Goal: Task Accomplishment & Management: Use online tool/utility

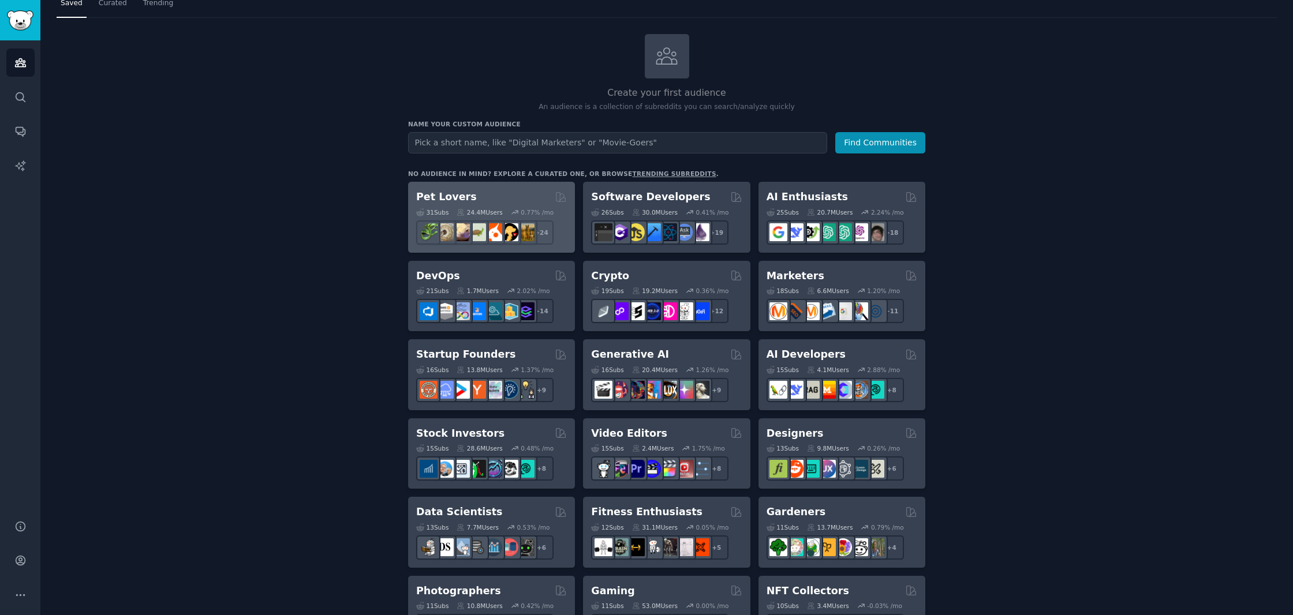
scroll to position [38, 0]
click at [425, 198] on h2 "Pet Lovers" at bounding box center [446, 198] width 61 height 14
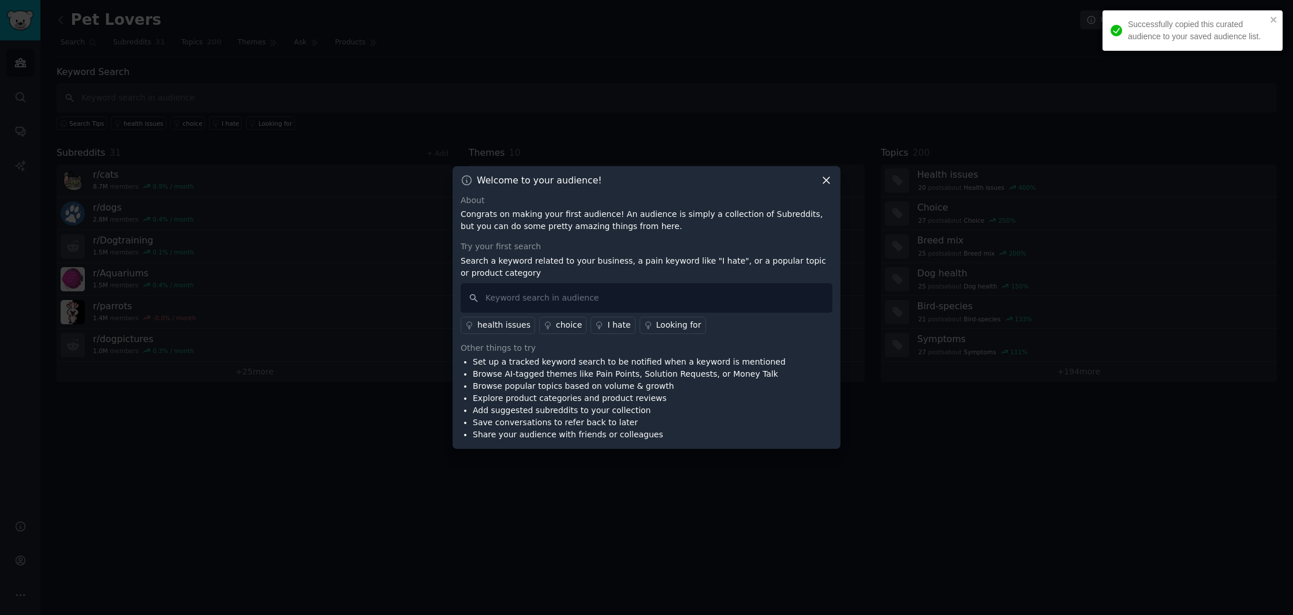
click at [825, 180] on icon at bounding box center [826, 180] width 12 height 12
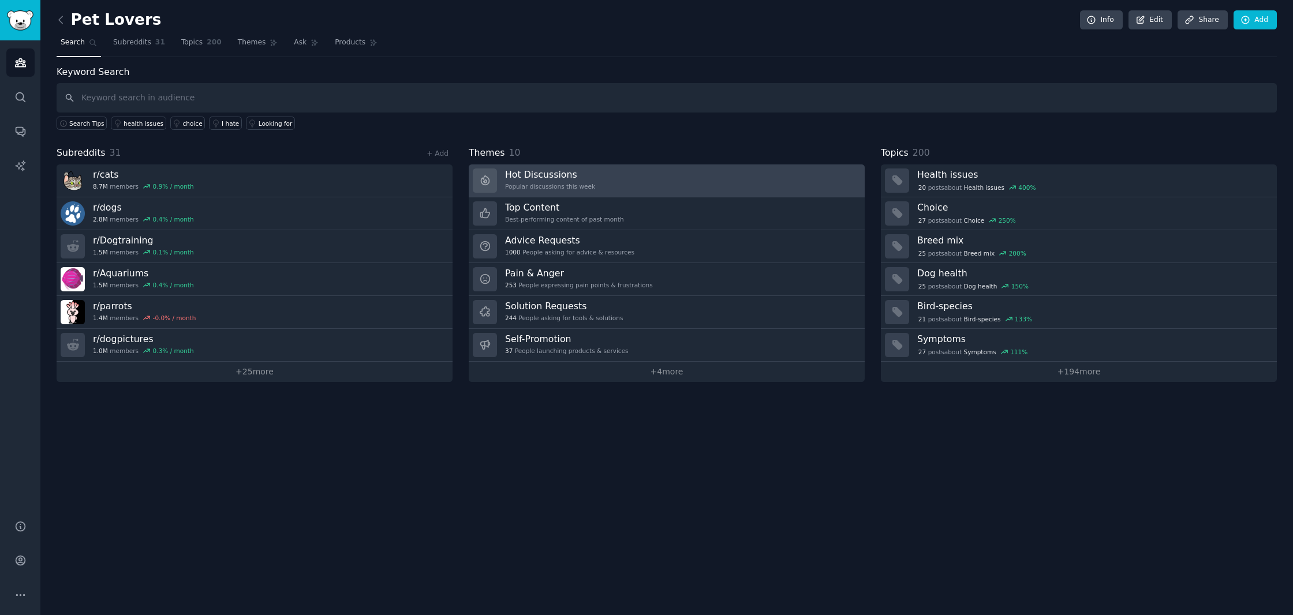
click at [593, 179] on link "Hot Discussions Popular discussions this week" at bounding box center [667, 180] width 396 height 33
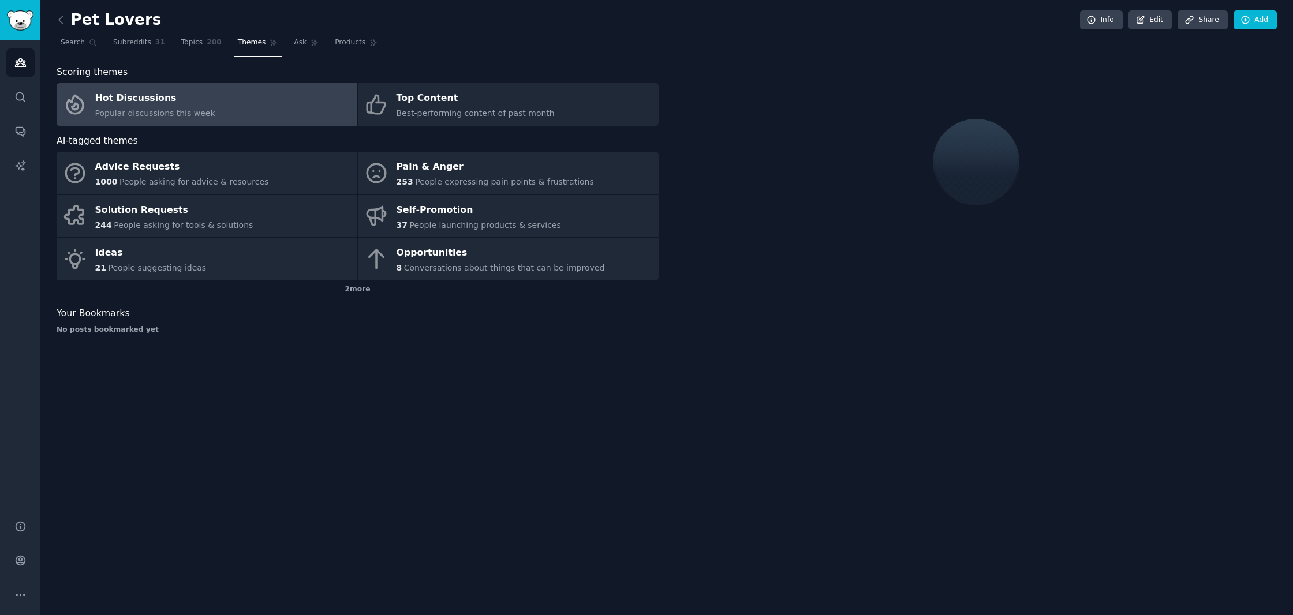
click at [145, 103] on div "Hot Discussions" at bounding box center [155, 98] width 120 height 18
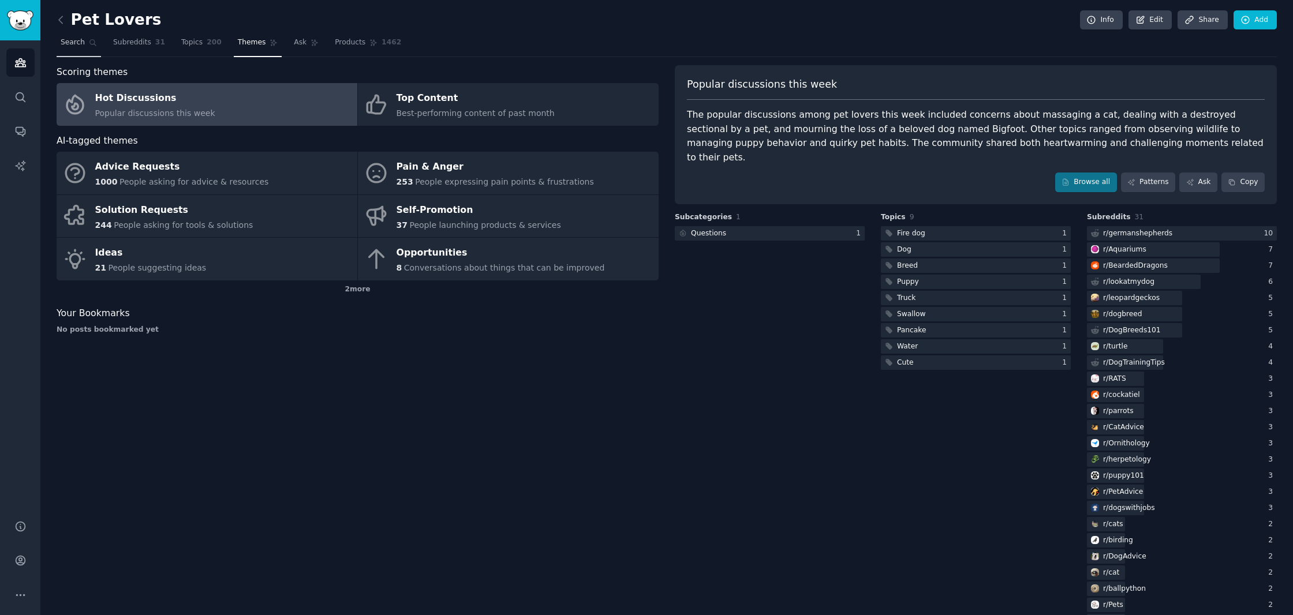
click at [74, 40] on span "Search" at bounding box center [73, 43] width 24 height 10
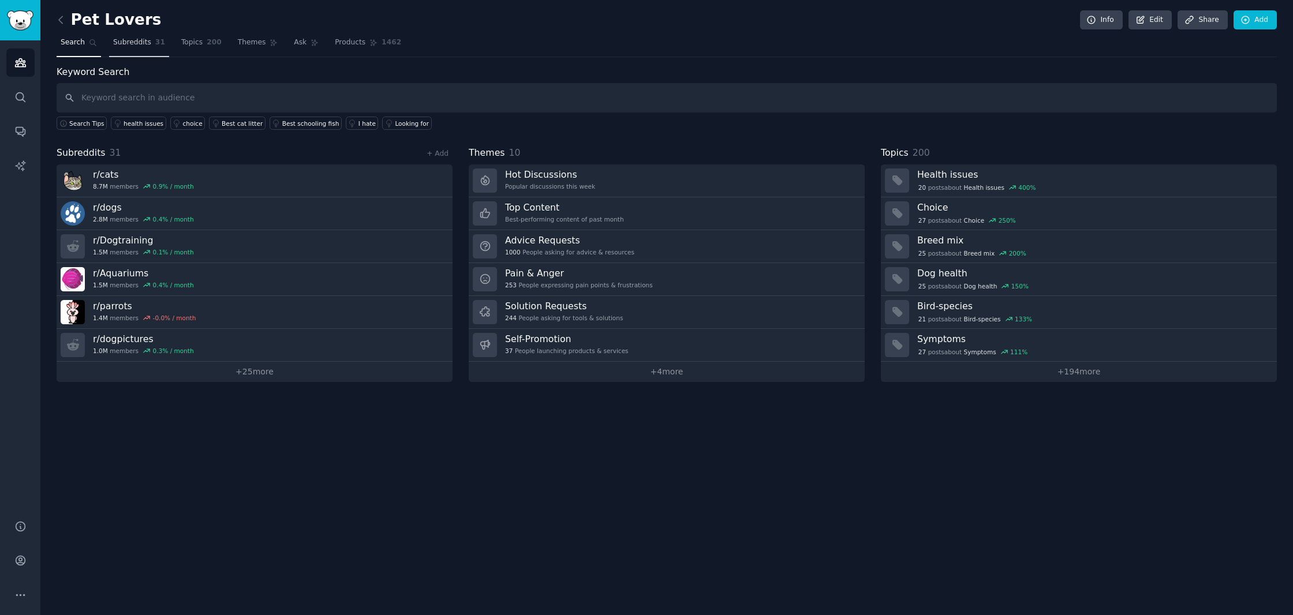
click at [141, 43] on span "Subreddits" at bounding box center [132, 43] width 38 height 10
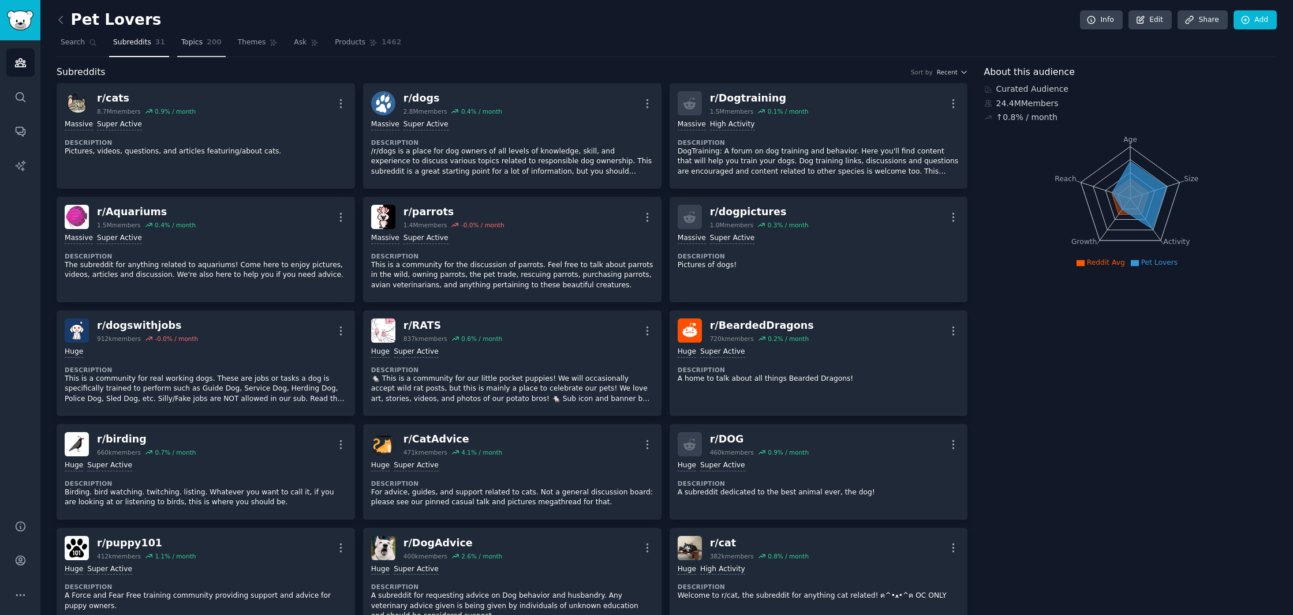
click at [197, 46] on span "Topics" at bounding box center [191, 43] width 21 height 10
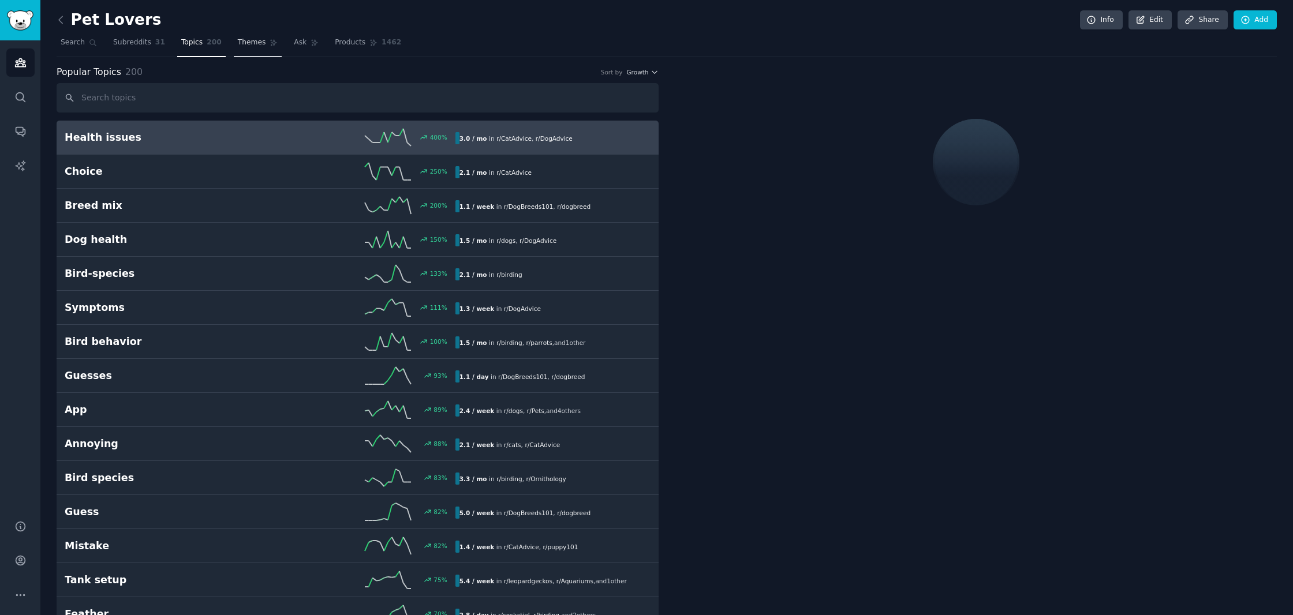
click at [256, 38] on span "Themes" at bounding box center [252, 43] width 28 height 10
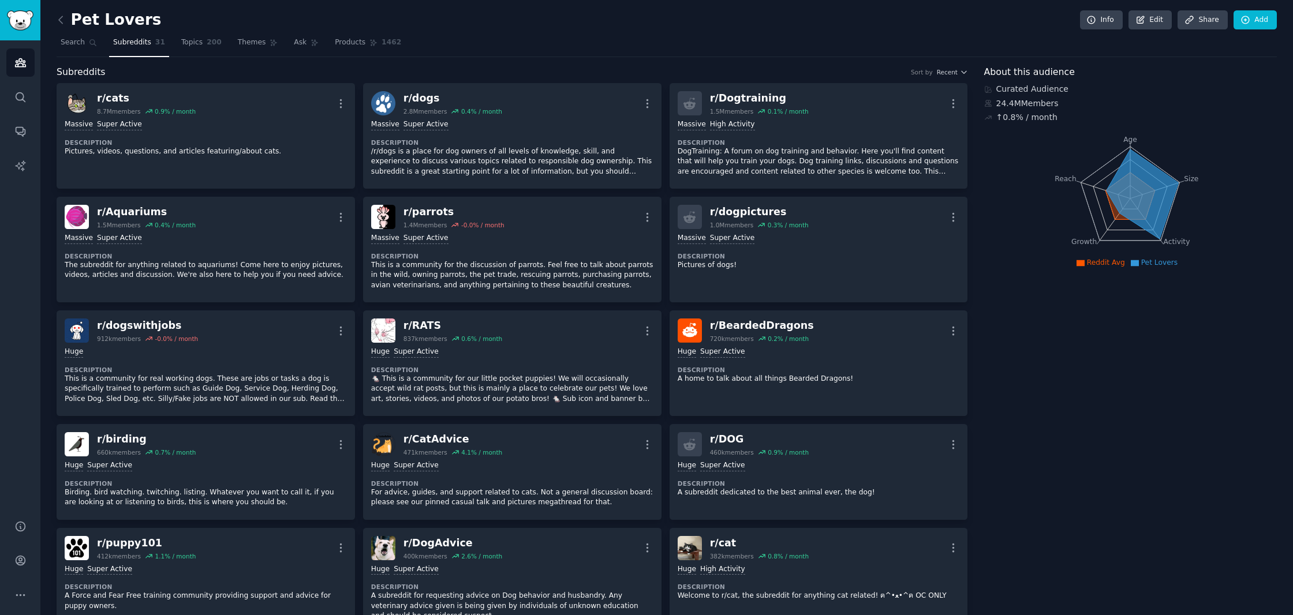
click at [16, 23] on img "Sidebar" at bounding box center [20, 20] width 27 height 20
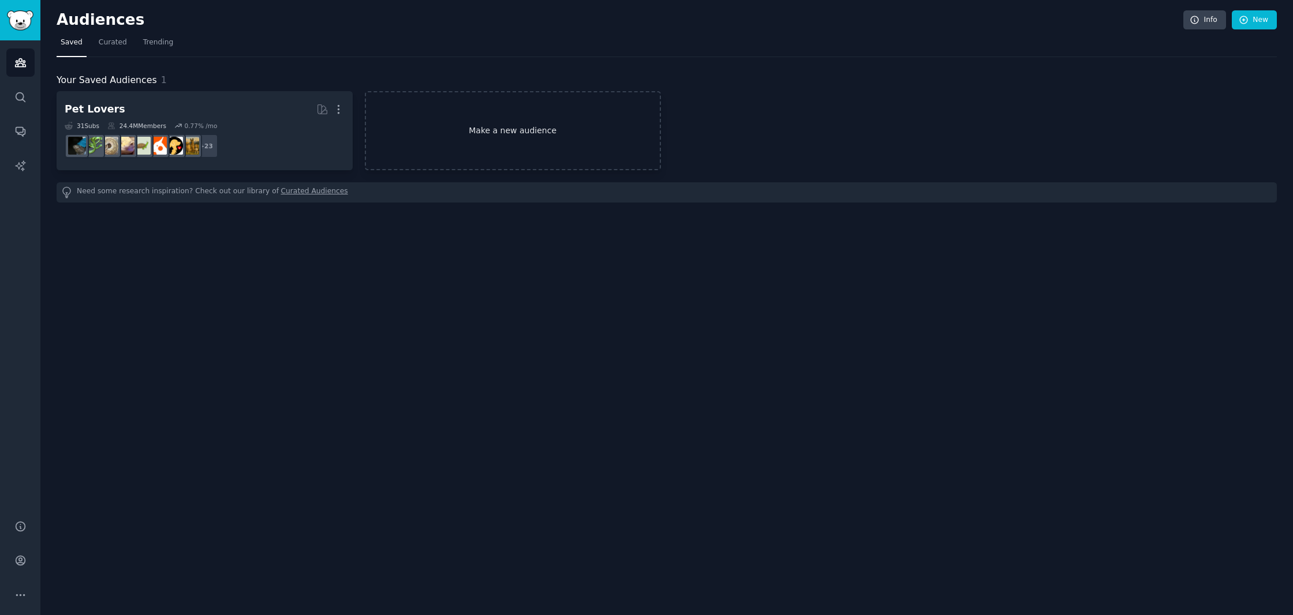
click at [487, 126] on link "Make a new audience" at bounding box center [513, 130] width 296 height 79
